Goal: Ask a question

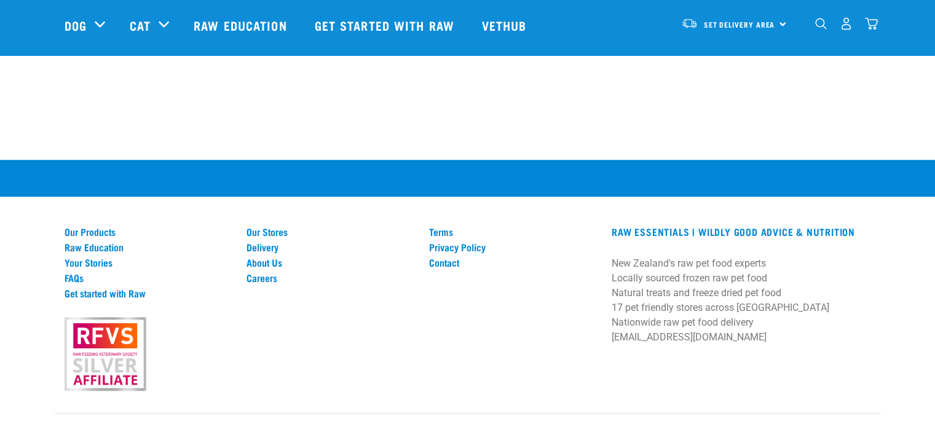
scroll to position [1313, 0]
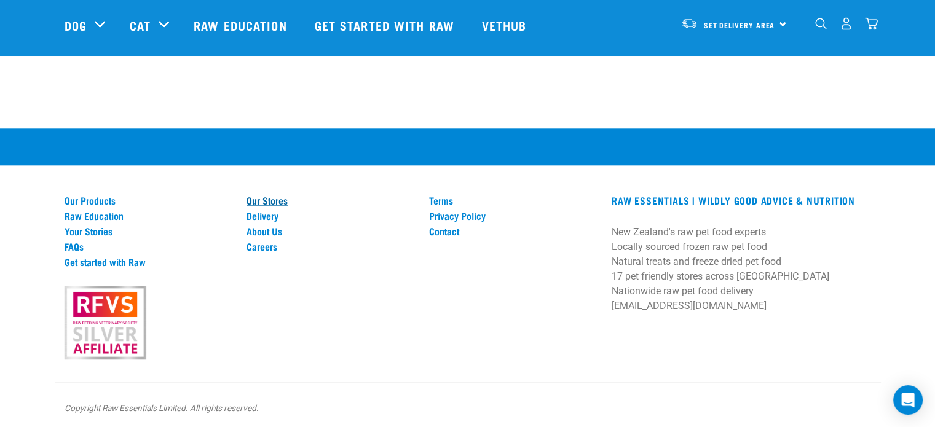
click at [267, 199] on link "Our Stores" at bounding box center [330, 200] width 168 height 11
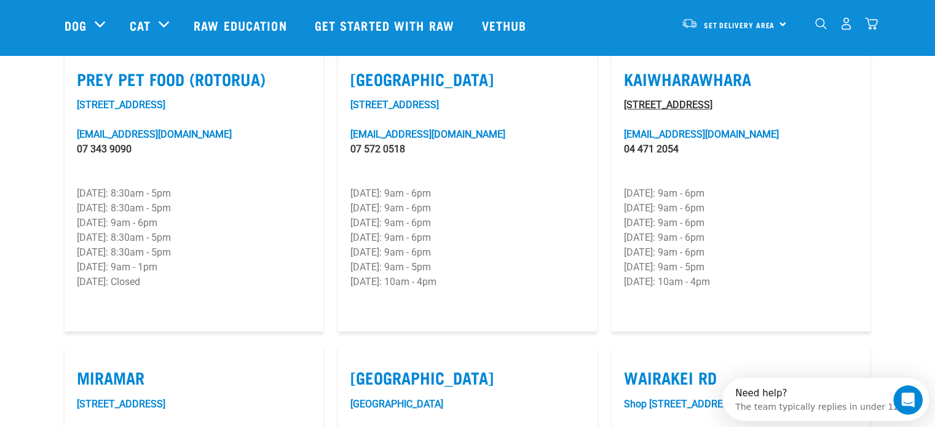
scroll to position [1660, 0]
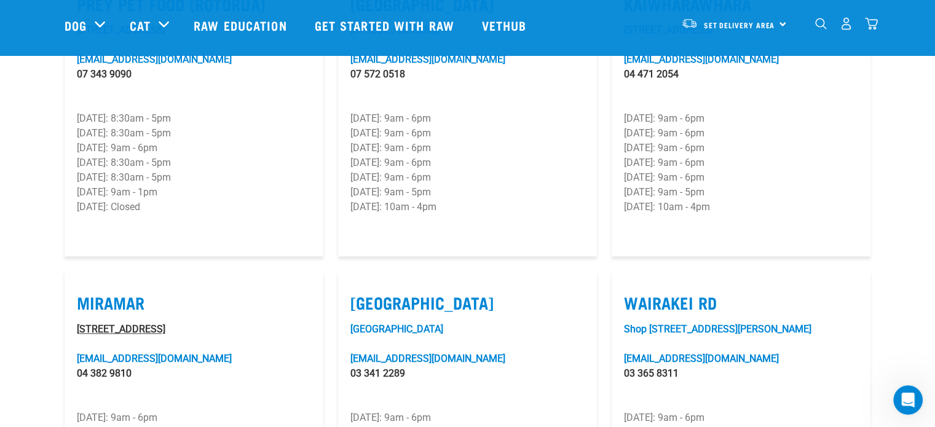
click at [132, 323] on link "8/11 Tauhinu Road, Miramar" at bounding box center [121, 329] width 89 height 12
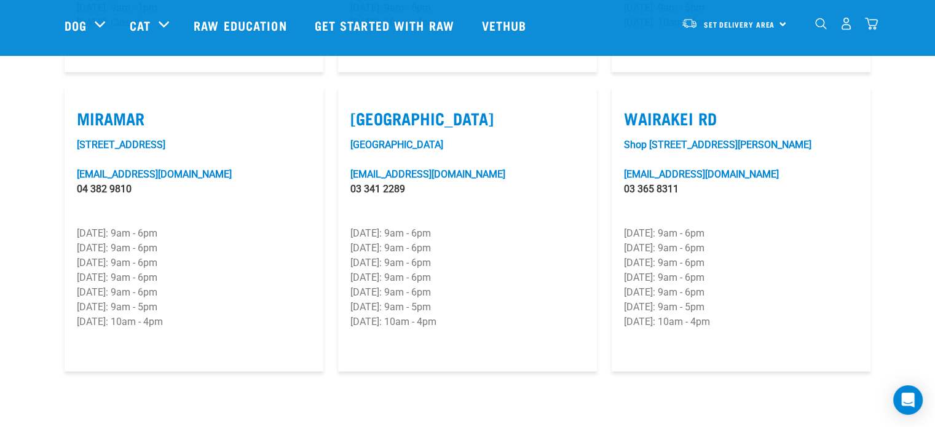
scroll to position [1996, 0]
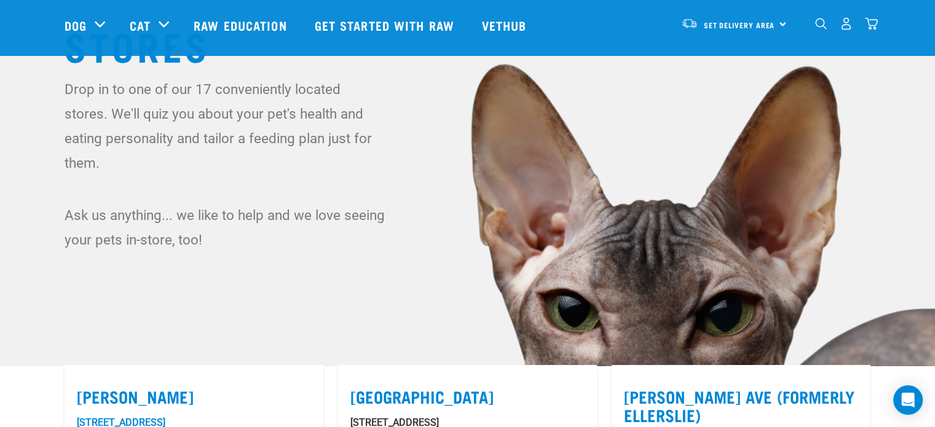
scroll to position [0, 0]
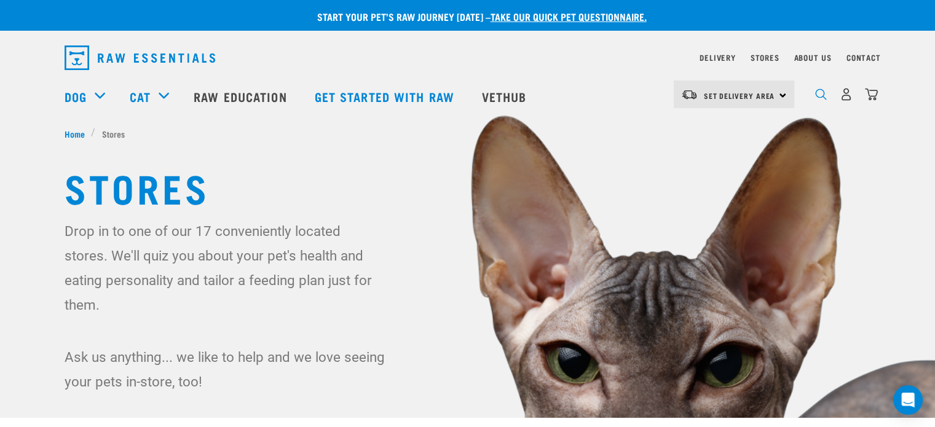
click at [820, 98] on img "dropdown navigation" at bounding box center [821, 95] width 12 height 12
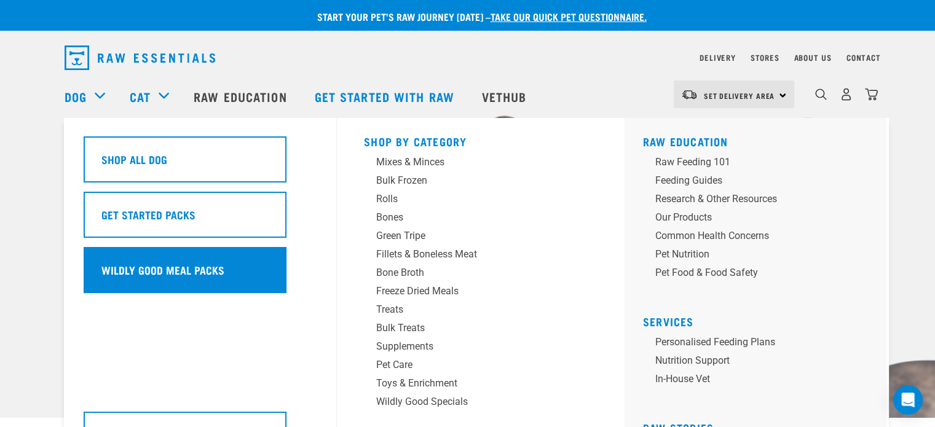
click at [182, 280] on div "Wildly Good Meal Packs" at bounding box center [185, 270] width 203 height 46
click at [184, 267] on h5 "Wildly Good Meal Packs" at bounding box center [162, 270] width 123 height 16
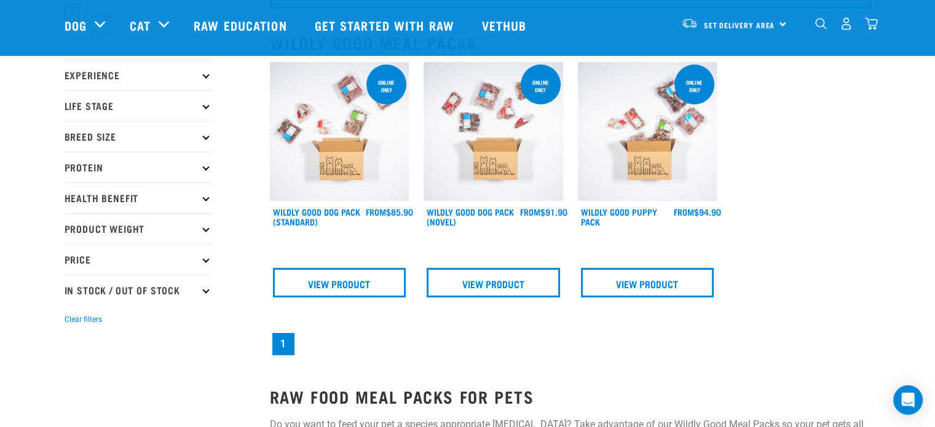
scroll to position [123, 0]
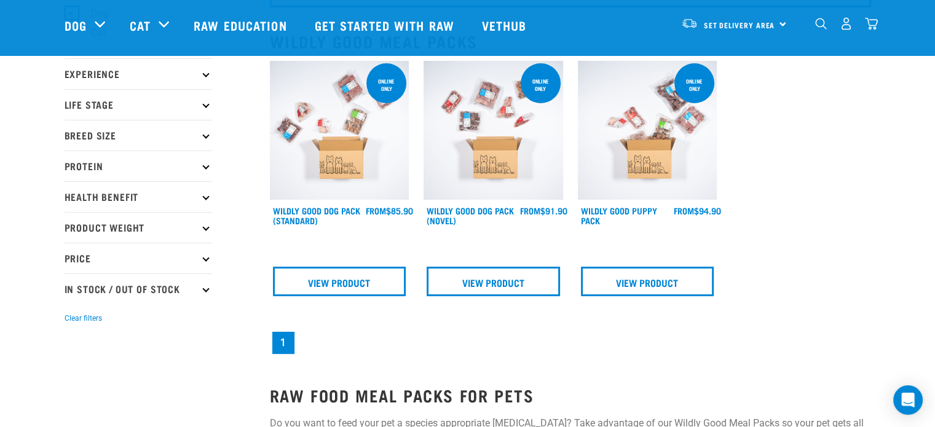
click at [355, 151] on img at bounding box center [340, 131] width 140 height 140
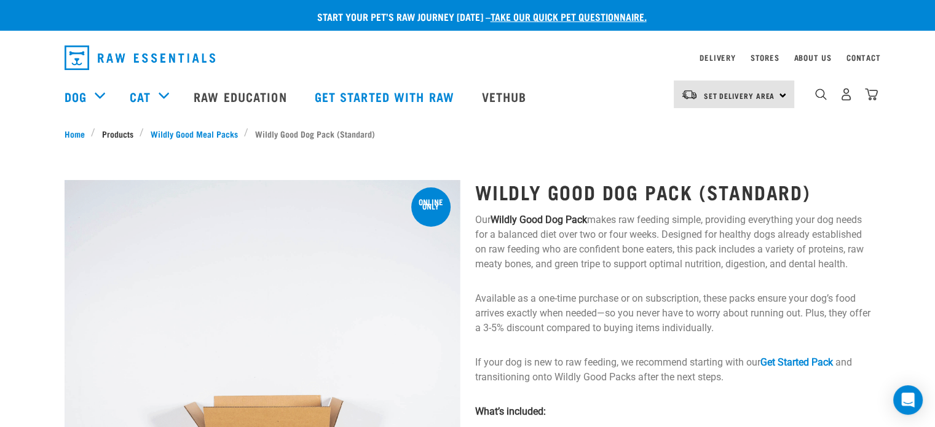
click at [127, 132] on link "Products" at bounding box center [117, 133] width 44 height 13
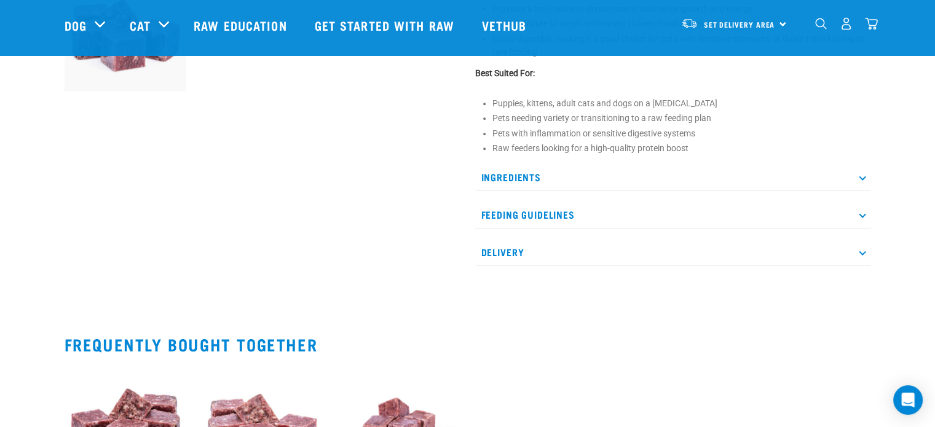
scroll to position [553, 0]
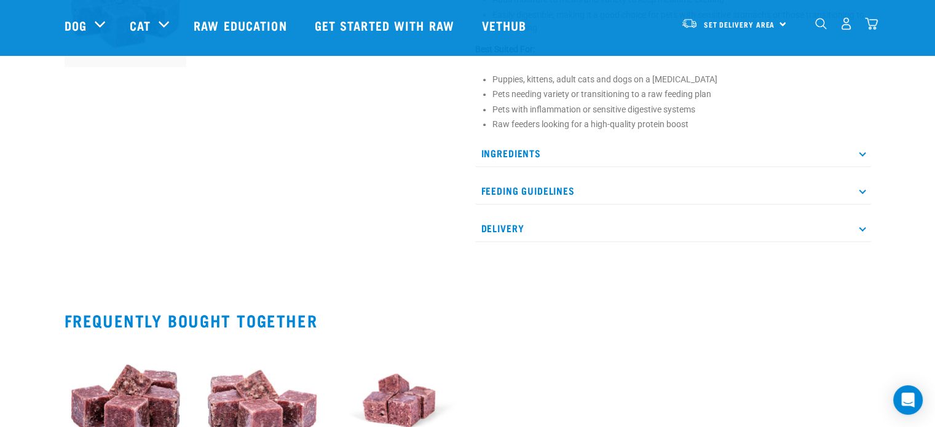
click at [749, 190] on p "Feeding Guidelines" at bounding box center [673, 191] width 396 height 28
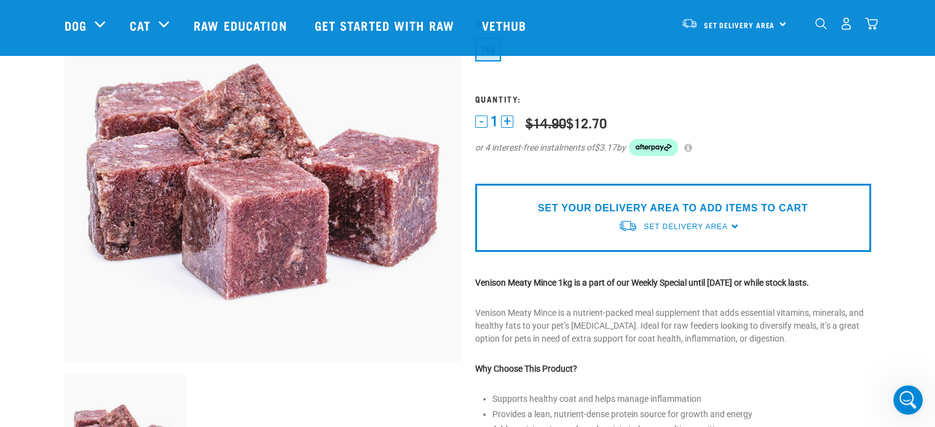
scroll to position [123, 0]
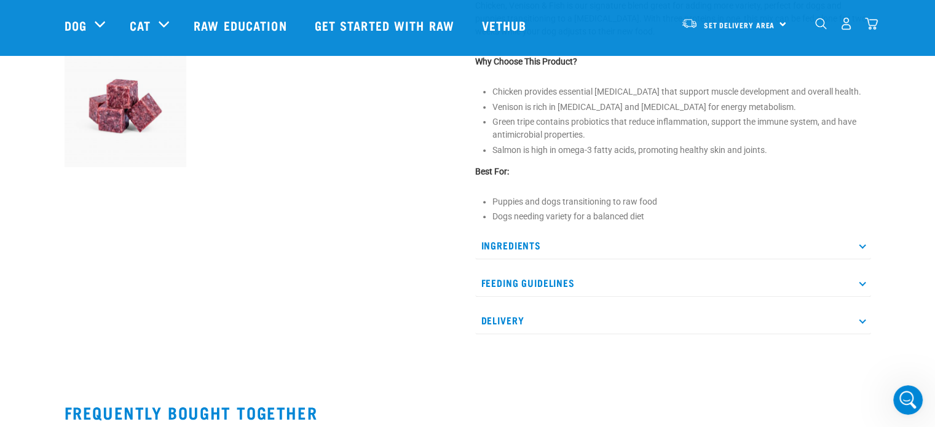
scroll to position [492, 0]
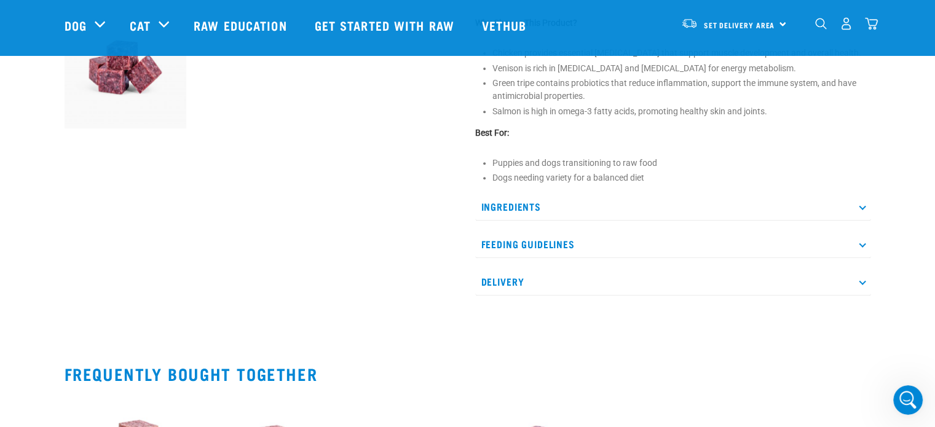
click at [771, 242] on p "Feeding Guidelines" at bounding box center [673, 244] width 396 height 28
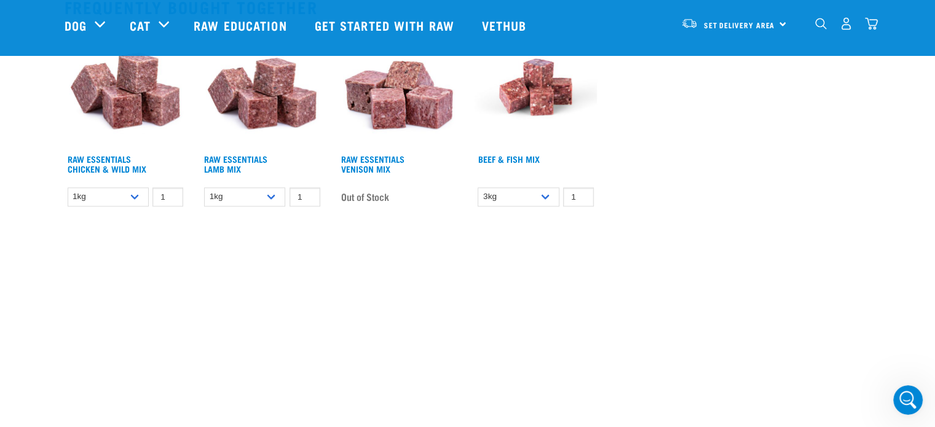
scroll to position [1168, 0]
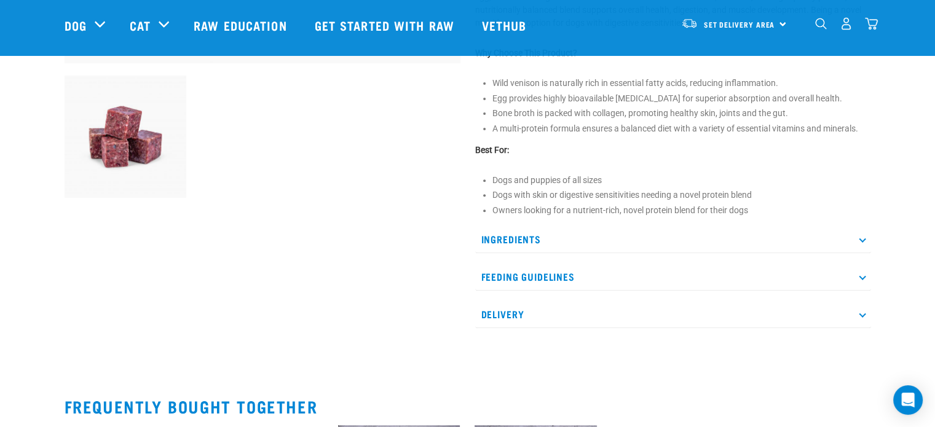
scroll to position [430, 0]
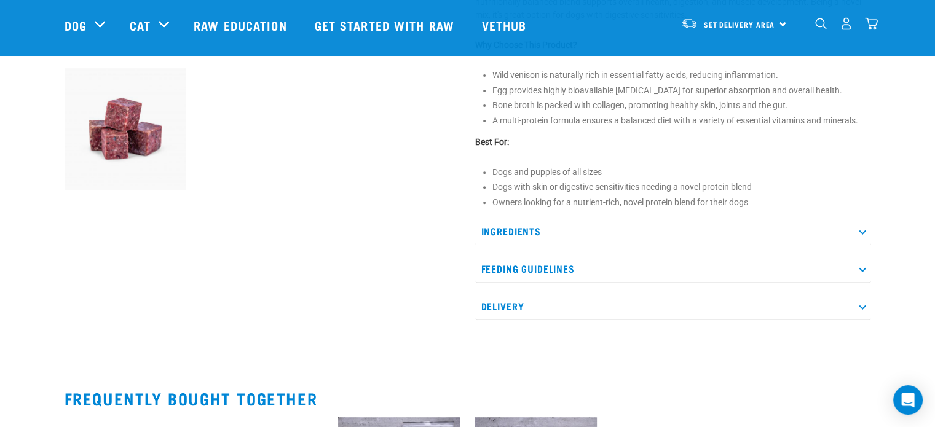
click at [784, 258] on p "Feeding Guidelines" at bounding box center [673, 269] width 396 height 28
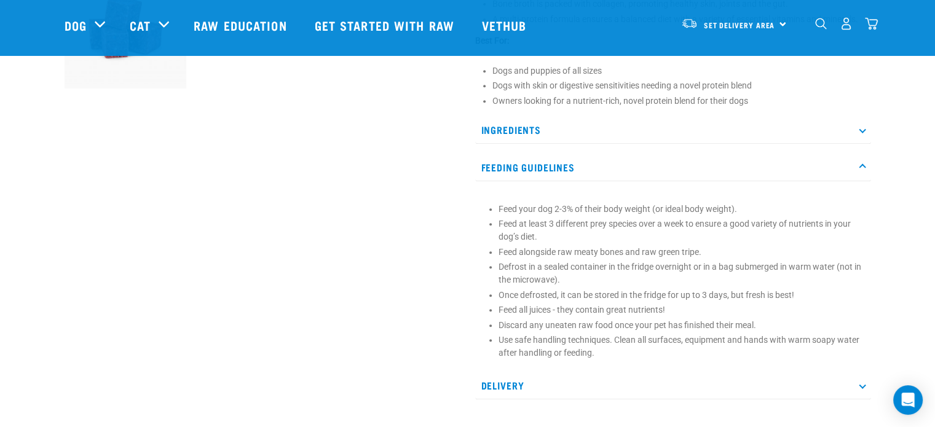
scroll to position [553, 0]
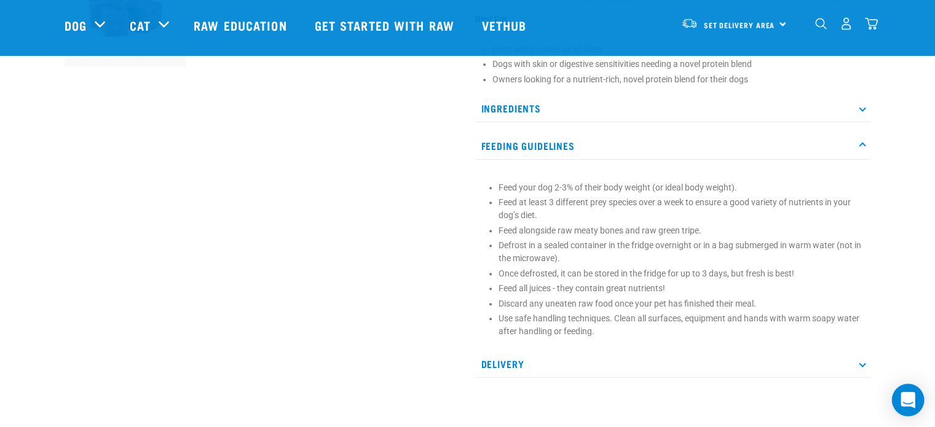
click at [905, 399] on icon "Open Intercom Messenger" at bounding box center [907, 400] width 14 height 16
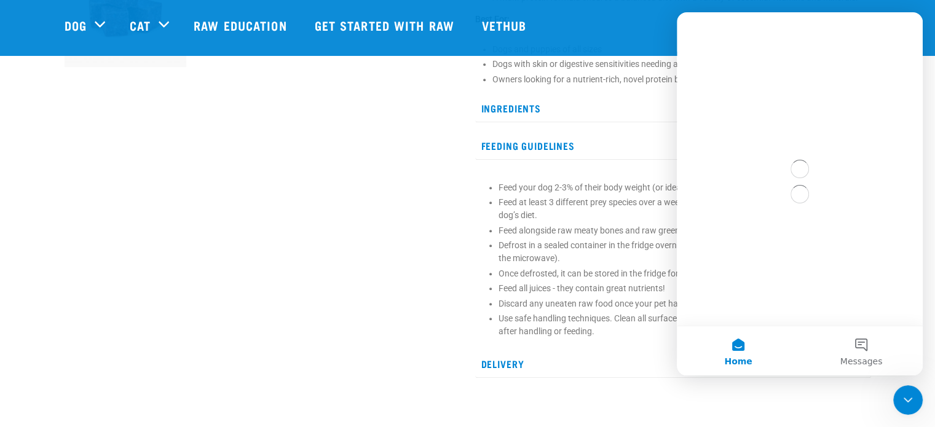
scroll to position [0, 0]
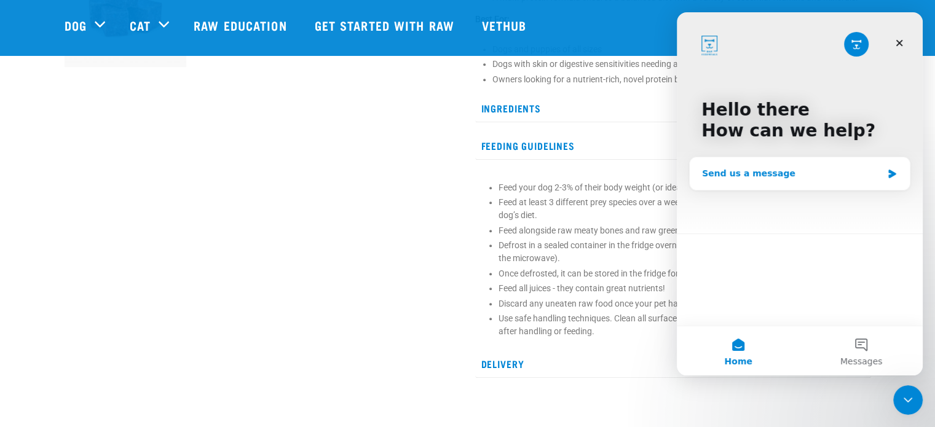
click at [820, 167] on div "Send us a message" at bounding box center [792, 173] width 180 height 13
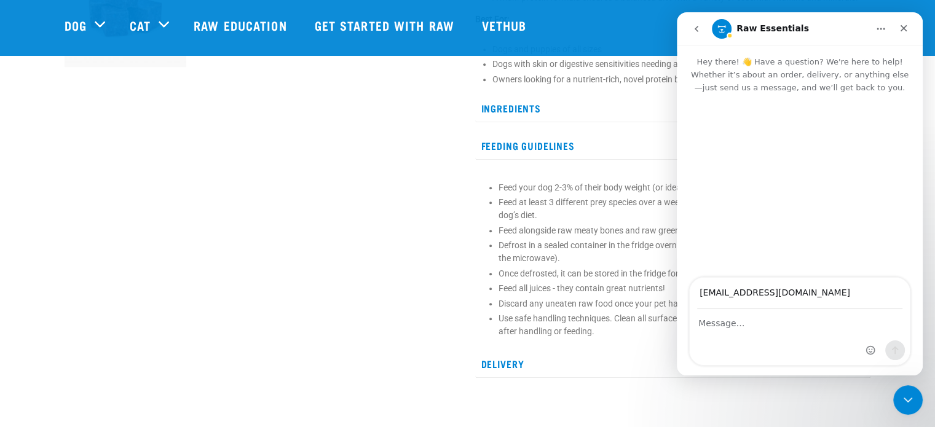
type input "[EMAIL_ADDRESS][DOMAIN_NAME]"
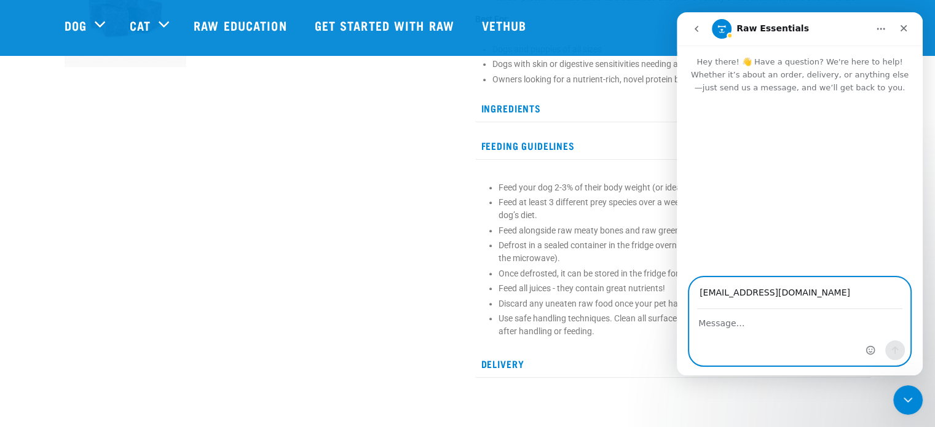
click at [758, 326] on textarea "Message…" at bounding box center [800, 320] width 220 height 21
type textarea "Can the venison products be cooked or do they need to be fed raw?"
click at [899, 354] on icon "Send a message…" at bounding box center [895, 350] width 10 height 10
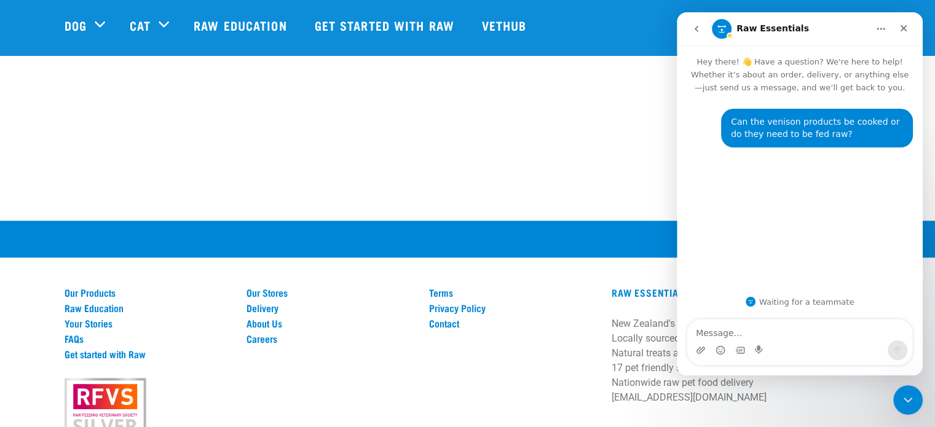
scroll to position [1460, 0]
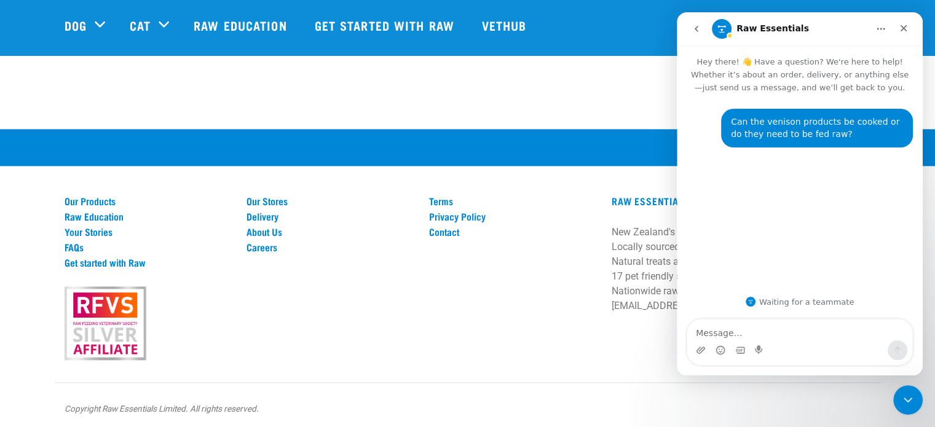
click at [440, 251] on div "Terms Privacy Policy Contact" at bounding box center [513, 277] width 183 height 164
click at [536, 253] on div "Terms Privacy Policy Contact" at bounding box center [513, 277] width 183 height 164
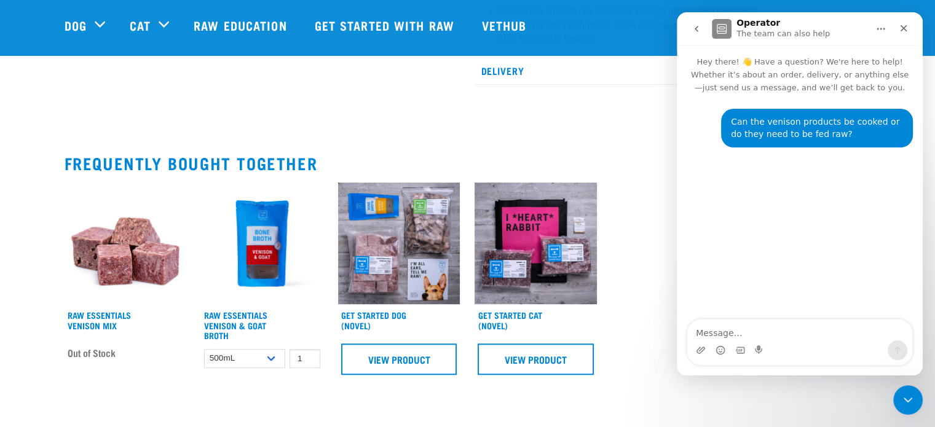
scroll to position [723, 0]
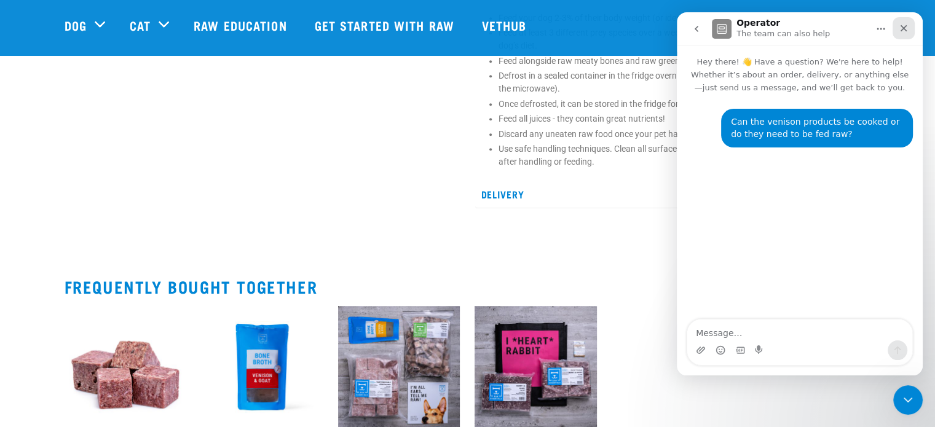
click at [905, 30] on icon "Close" at bounding box center [903, 28] width 7 height 7
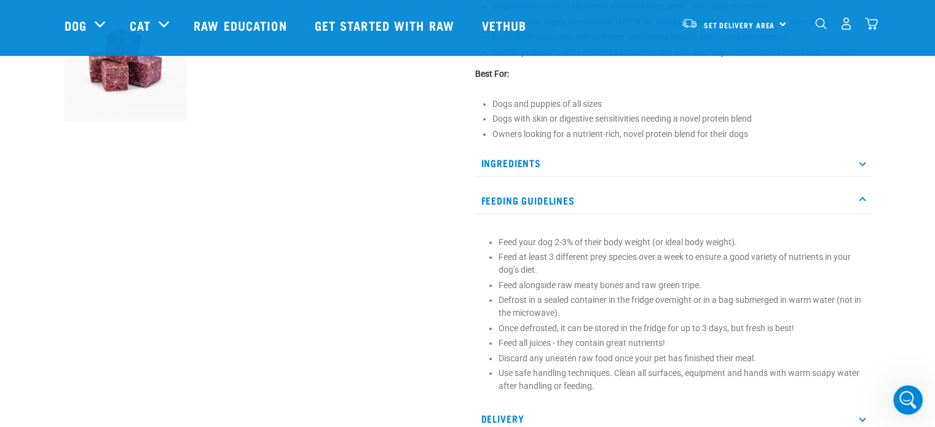
scroll to position [477, 0]
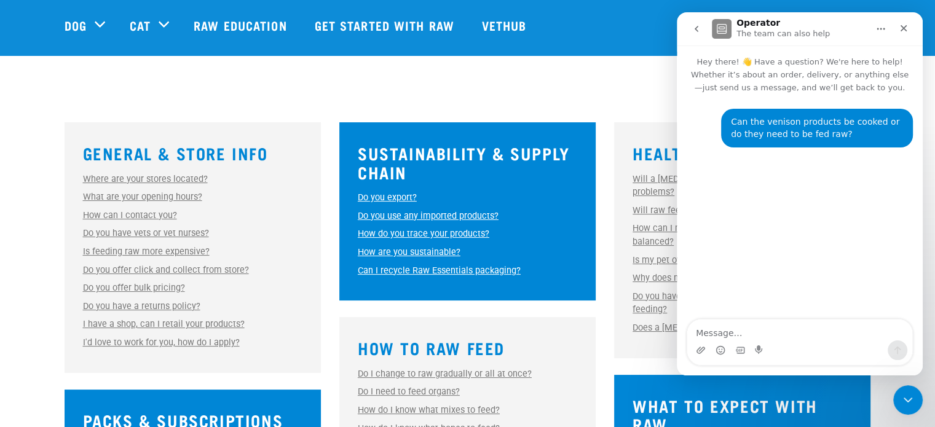
scroll to position [307, 0]
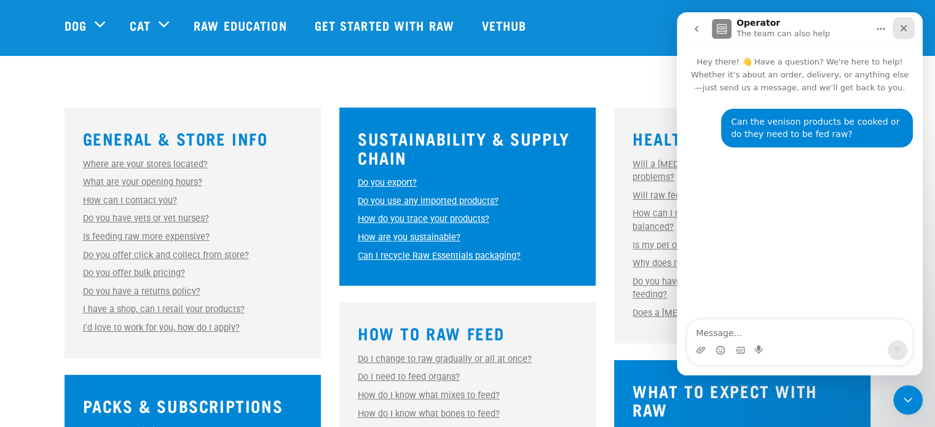
click at [902, 30] on icon "Close" at bounding box center [904, 28] width 10 height 10
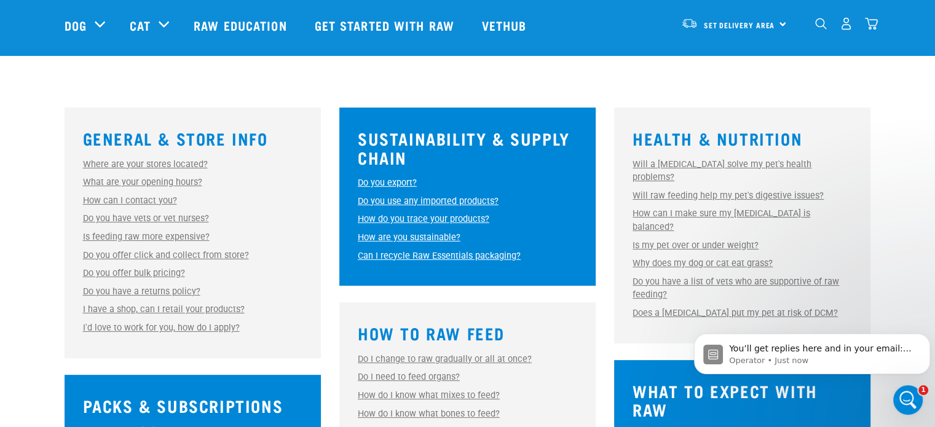
scroll to position [0, 0]
click at [845, 361] on p "Operator • Just now" at bounding box center [822, 360] width 186 height 11
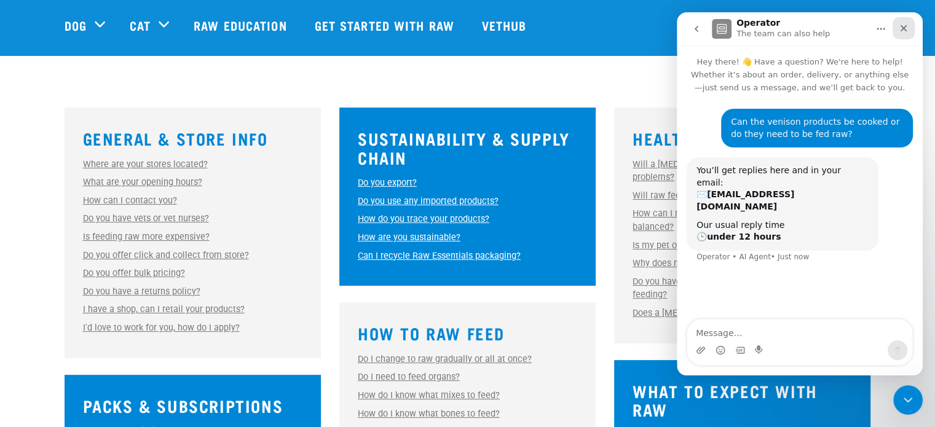
click at [905, 30] on icon "Close" at bounding box center [903, 28] width 7 height 7
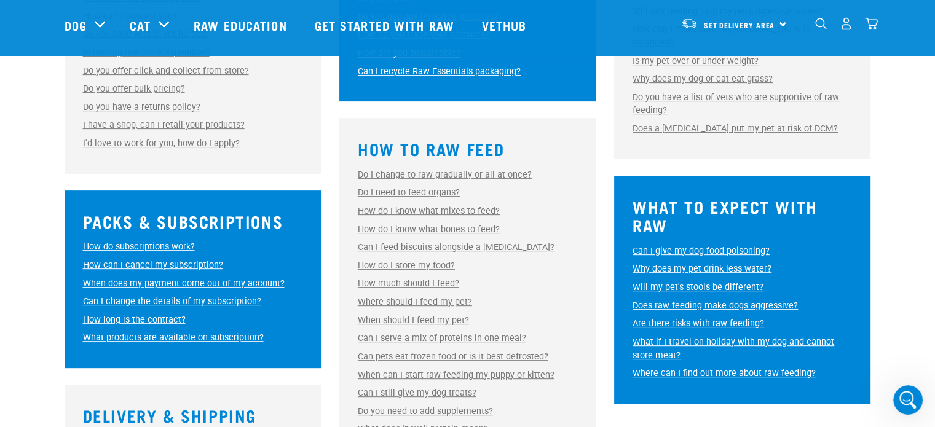
scroll to position [553, 0]
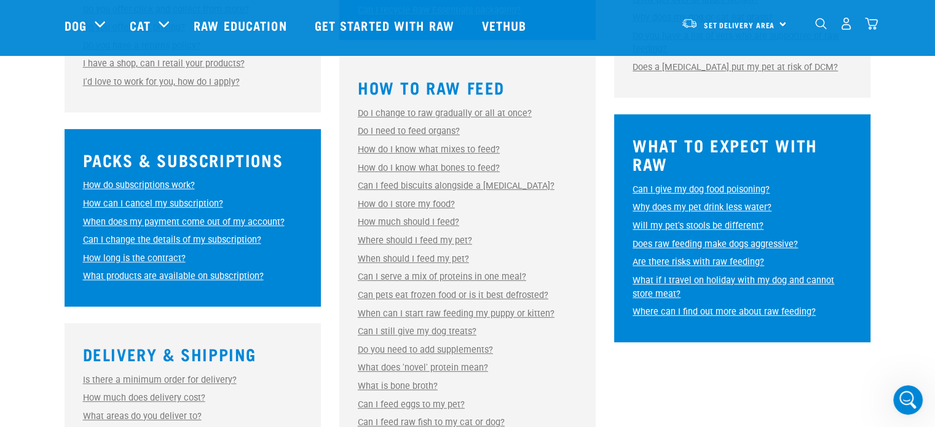
click at [440, 260] on link "When should I feed my pet?" at bounding box center [413, 259] width 111 height 10
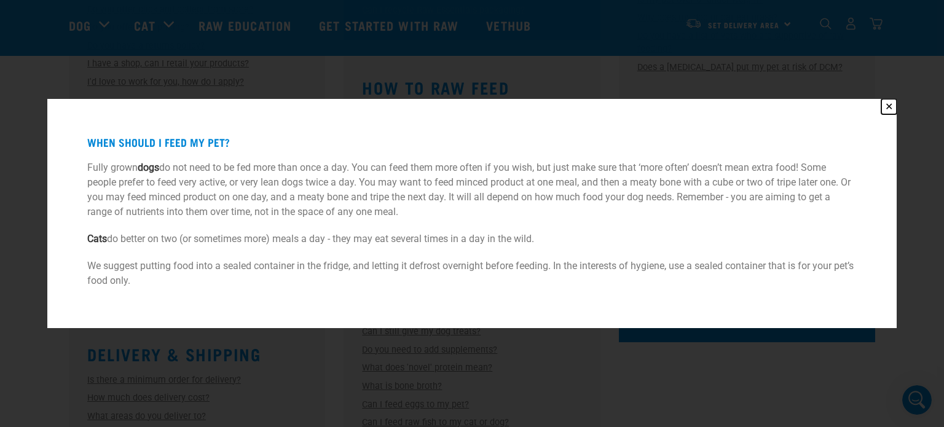
click at [888, 106] on button "✕" at bounding box center [888, 106] width 15 height 15
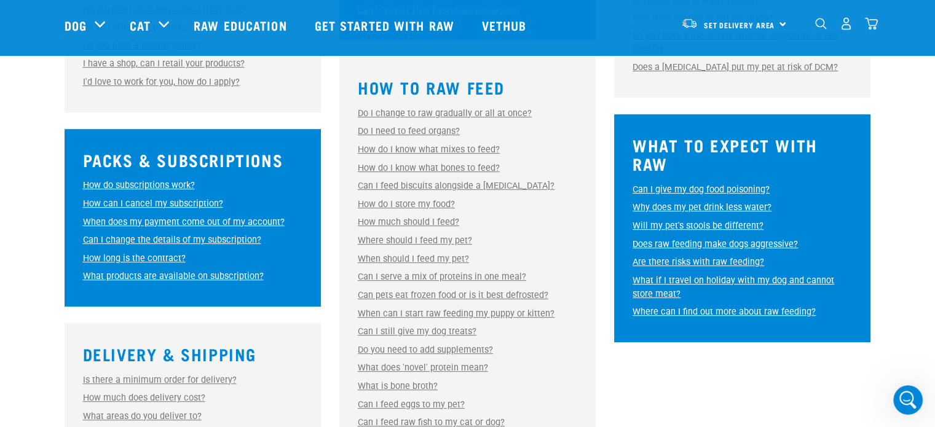
click at [491, 189] on link "Can I feed biscuits alongside a [MEDICAL_DATA]?" at bounding box center [456, 186] width 197 height 10
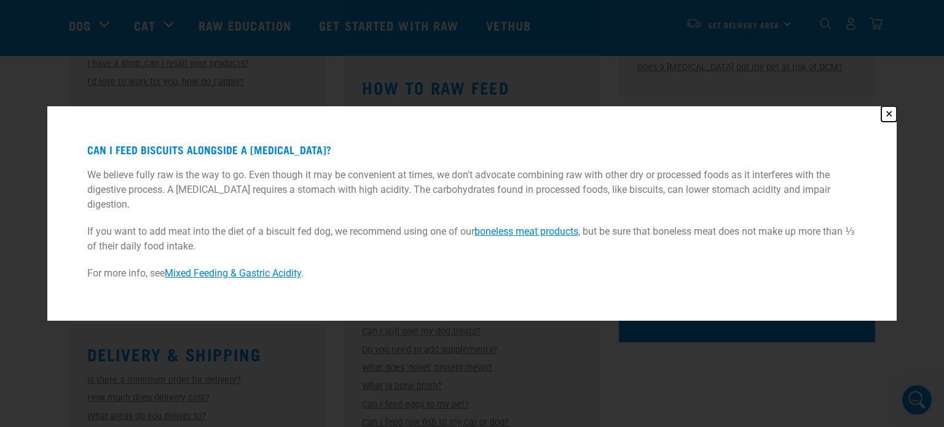
click at [888, 114] on button "✕" at bounding box center [888, 113] width 15 height 15
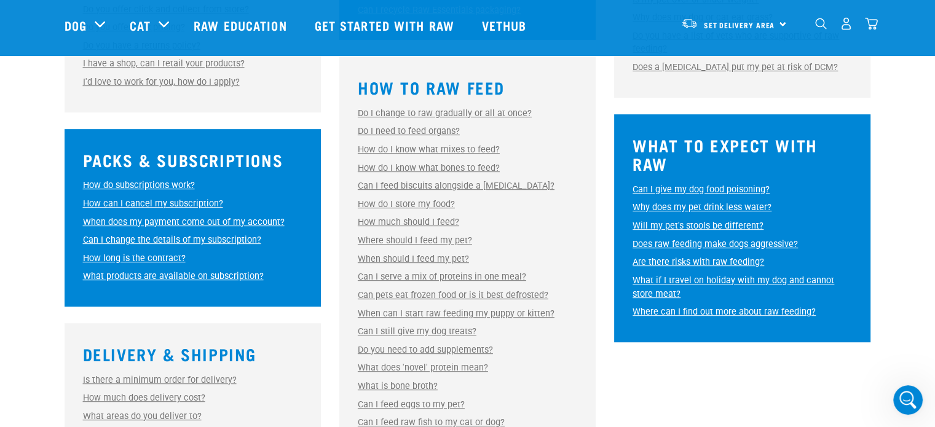
click at [440, 186] on link "Can I feed biscuits alongside a [MEDICAL_DATA]?" at bounding box center [456, 186] width 197 height 10
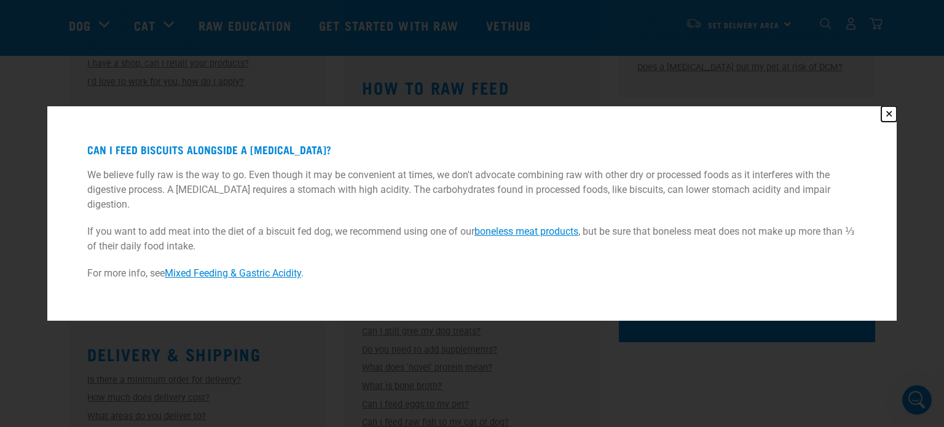
click at [889, 116] on button "✕" at bounding box center [888, 113] width 15 height 15
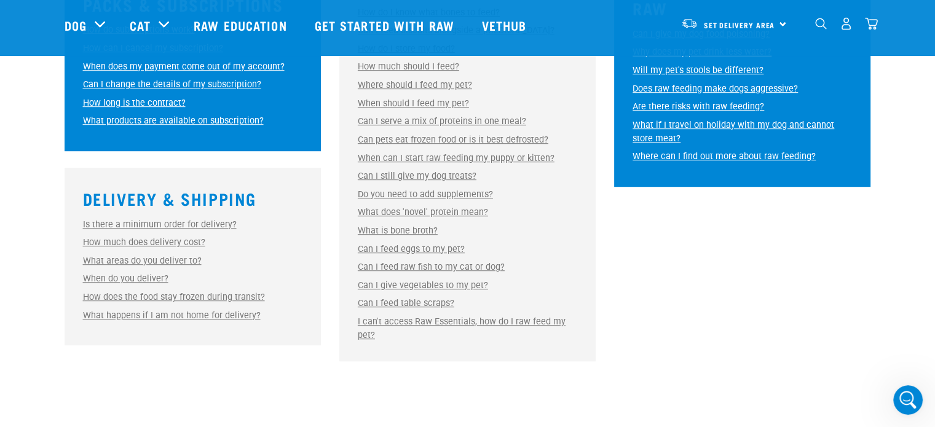
scroll to position [738, 0]
